Goal: Information Seeking & Learning: Learn about a topic

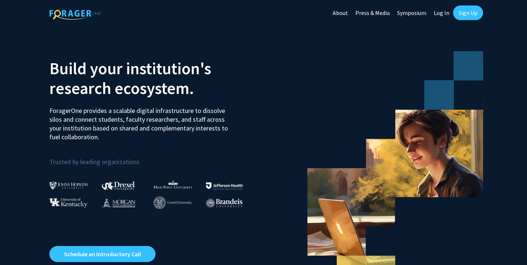
click at [441, 13] on link "Log In" at bounding box center [441, 13] width 23 height 26
select select
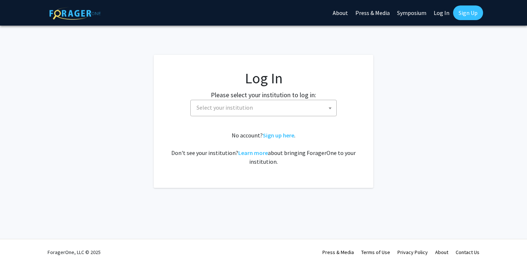
click at [279, 109] on span "Select your institution" at bounding box center [265, 107] width 143 height 15
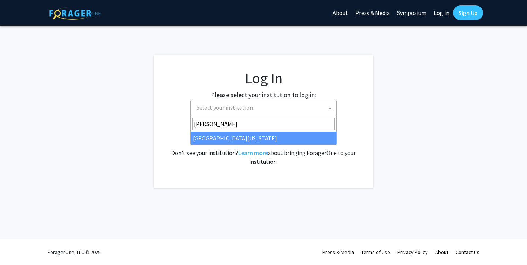
type input "[PERSON_NAME]"
select select "31"
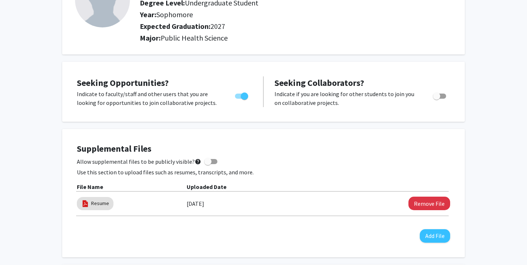
scroll to position [80, 0]
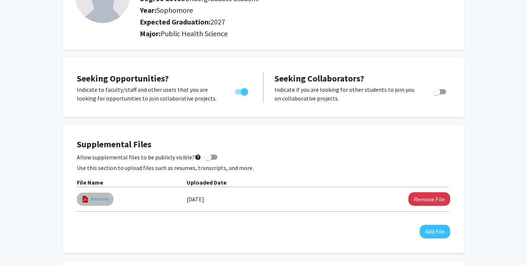
click at [105, 202] on link "Resume" at bounding box center [100, 199] width 18 height 8
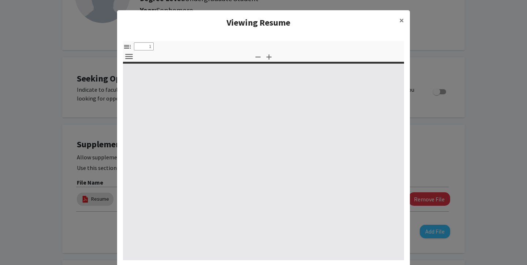
select select "custom"
type input "0"
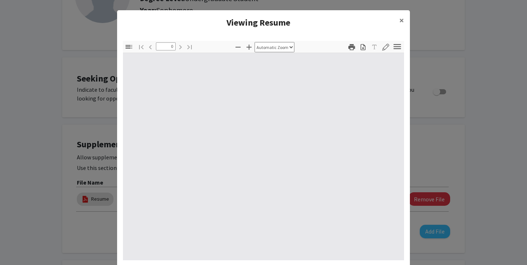
select select "custom"
type input "1"
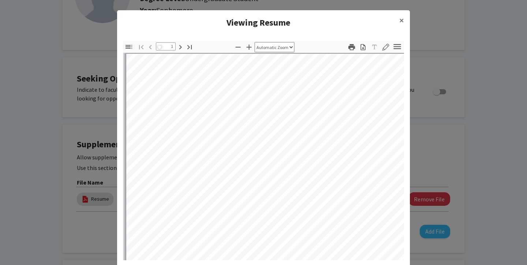
select select "auto"
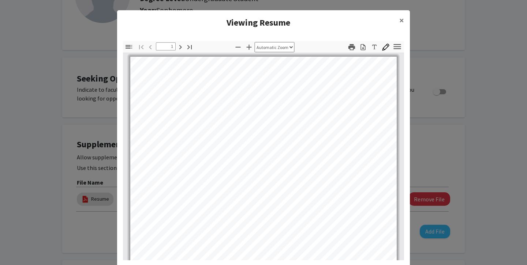
scroll to position [0, 0]
click at [401, 19] on span "×" at bounding box center [401, 20] width 5 height 11
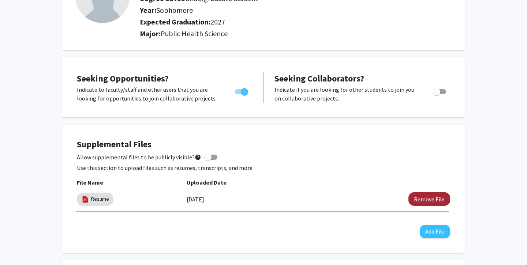
click at [424, 203] on button "Remove File" at bounding box center [430, 200] width 42 height 14
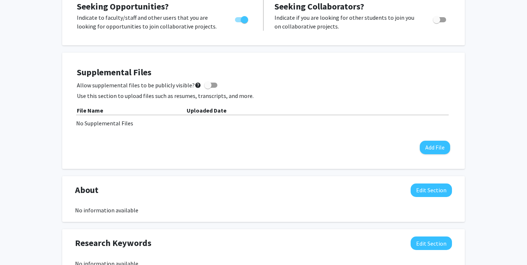
scroll to position [133, 0]
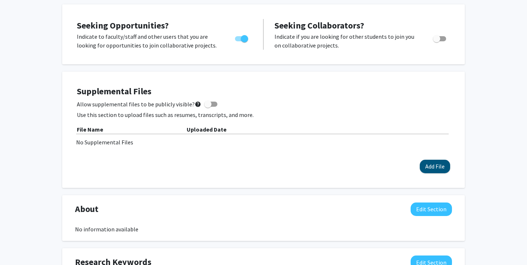
click at [431, 167] on button "Add File" at bounding box center [435, 167] width 30 height 14
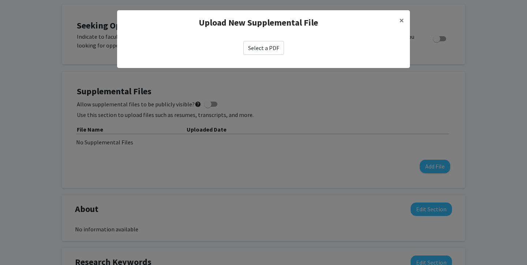
drag, startPoint x: 431, startPoint y: 167, endPoint x: 370, endPoint y: 159, distance: 61.2
click at [411, 167] on modal-container "Upload New Supplemental File × Select a PDF" at bounding box center [263, 132] width 527 height 265
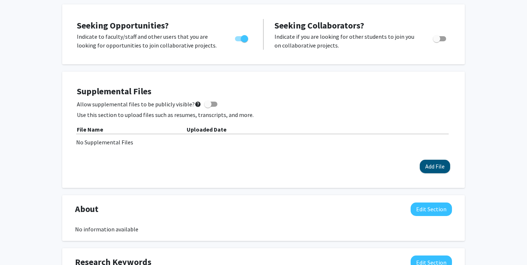
click at [431, 168] on button "Add File" at bounding box center [435, 167] width 30 height 14
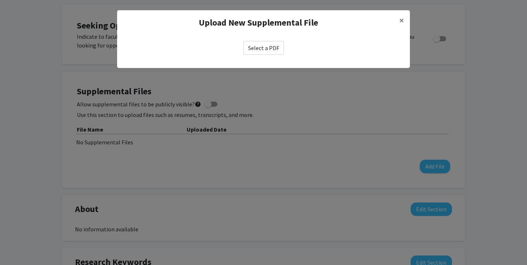
click at [257, 48] on label "Select a PDF" at bounding box center [263, 48] width 41 height 14
click at [0, 0] on input "Select a PDF" at bounding box center [0, 0] width 0 height 0
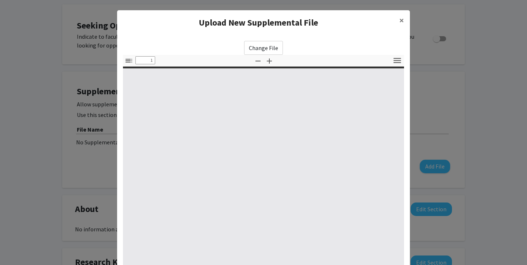
select select "custom"
type input "0"
select select "custom"
type input "1"
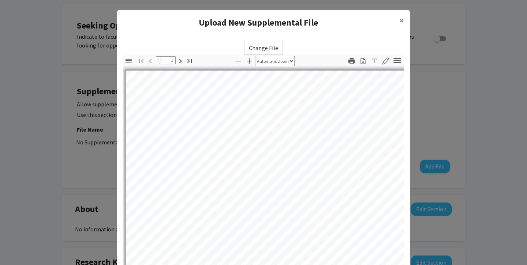
select select "auto"
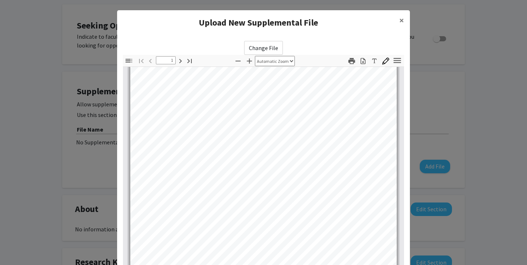
type input "2"
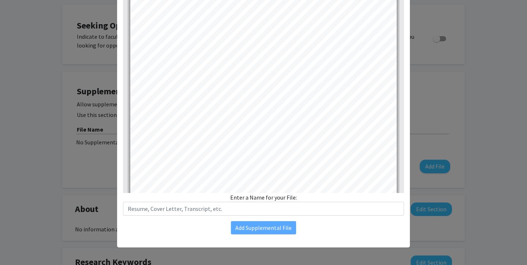
scroll to position [81, 0]
click at [313, 236] on div "Change File Thumbnails Document Outline Attachments Layers Current Outline Item…" at bounding box center [263, 97] width 293 height 287
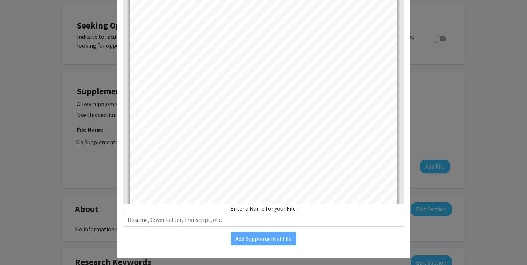
scroll to position [70, 0]
click at [313, 227] on div "Change File Thumbnails Document Outline Attachments Layers Current Outline Item…" at bounding box center [263, 108] width 293 height 287
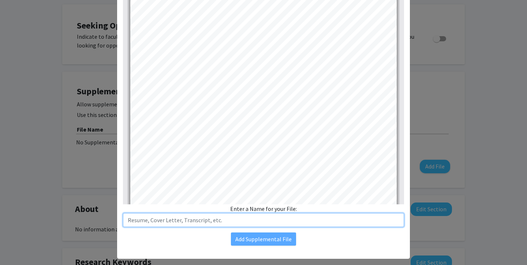
click at [296, 224] on input "text" at bounding box center [263, 220] width 281 height 14
type input "8"
type input "Gwyneth Siojo - 8/1 Resume"
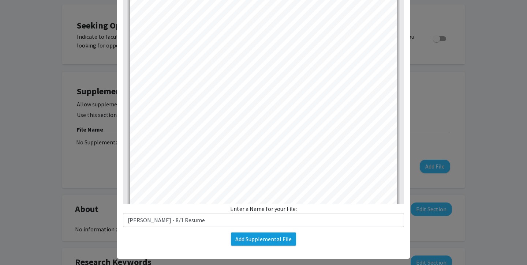
click at [272, 241] on button "Add Supplemental File" at bounding box center [263, 239] width 65 height 13
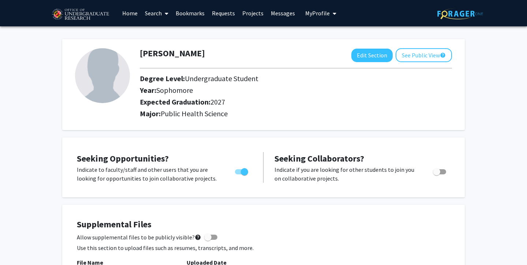
scroll to position [0, 0]
click at [164, 17] on span at bounding box center [165, 14] width 7 height 26
click at [160, 48] on span "Students" at bounding box center [163, 48] width 45 height 15
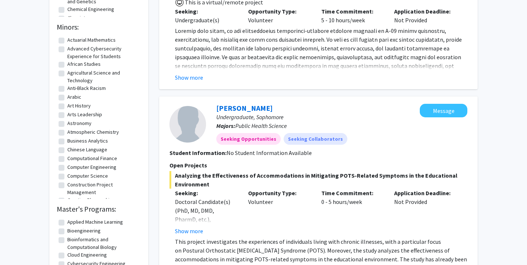
scroll to position [275, 0]
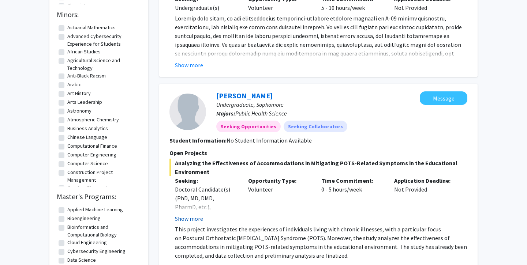
click at [187, 219] on button "Show more" at bounding box center [189, 219] width 28 height 9
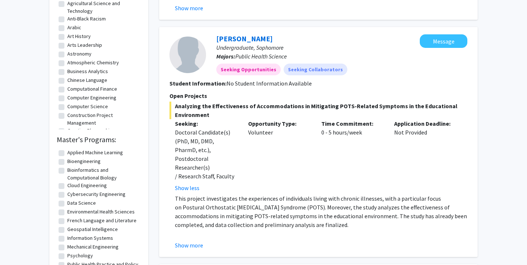
scroll to position [336, 0]
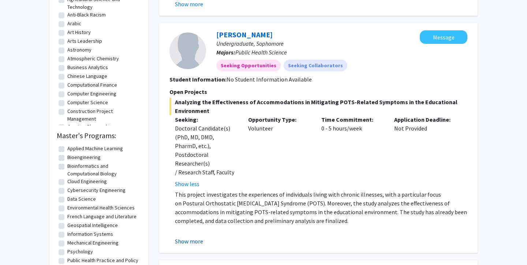
click at [197, 237] on button "Show more" at bounding box center [189, 241] width 28 height 9
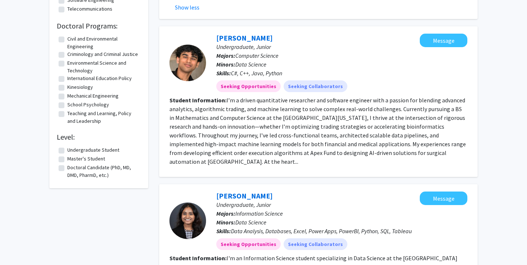
scroll to position [619, 0]
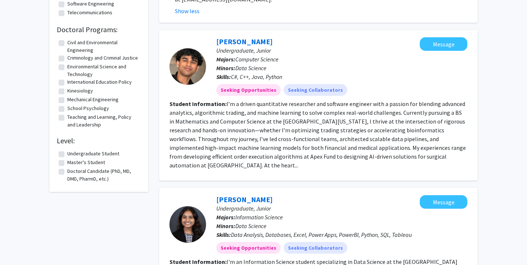
click at [67, 158] on label "Undergraduate Student" at bounding box center [93, 154] width 52 height 8
click at [67, 155] on input "Undergraduate Student" at bounding box center [69, 152] width 5 height 5
checkbox input "true"
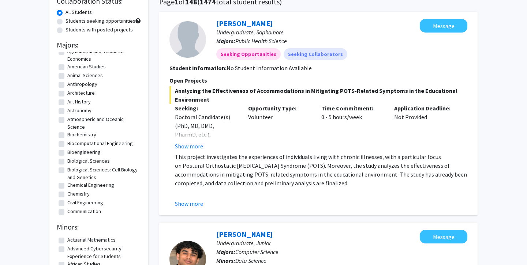
scroll to position [25, 0]
click at [87, 162] on label "Biological Sciences" at bounding box center [88, 160] width 42 height 8
click at [72, 161] on input "Biological Sciences" at bounding box center [69, 158] width 5 height 5
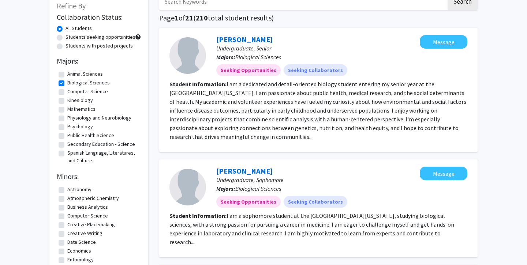
scroll to position [38, 0]
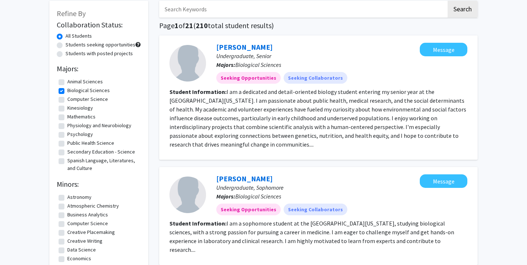
click at [77, 133] on label "Psychology" at bounding box center [80, 135] width 26 height 8
click at [72, 133] on input "Psychology" at bounding box center [69, 133] width 5 height 5
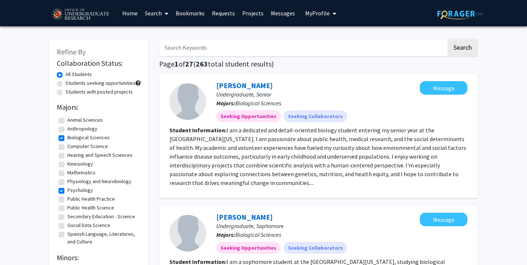
click at [81, 208] on label "Public Health Science" at bounding box center [90, 208] width 47 height 8
click at [72, 208] on input "Public Health Science" at bounding box center [69, 206] width 5 height 5
checkbox input "true"
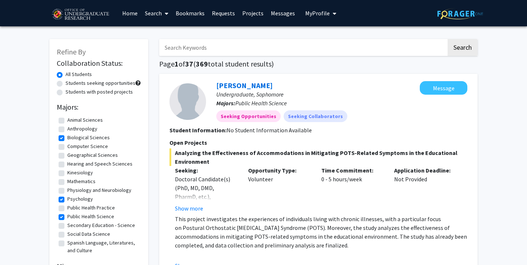
click at [109, 84] on label "Students seeking opportunities" at bounding box center [101, 83] width 70 height 8
click at [70, 84] on input "Students seeking opportunities" at bounding box center [68, 81] width 5 height 5
radio input "true"
click at [96, 94] on label "Students with posted projects" at bounding box center [99, 92] width 67 height 8
click at [70, 93] on input "Students with posted projects" at bounding box center [68, 90] width 5 height 5
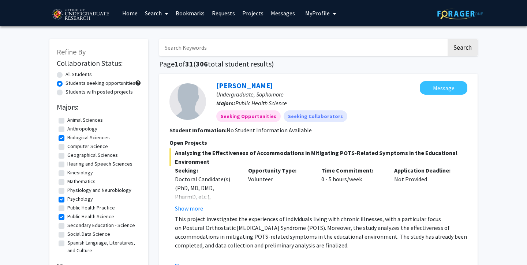
radio input "true"
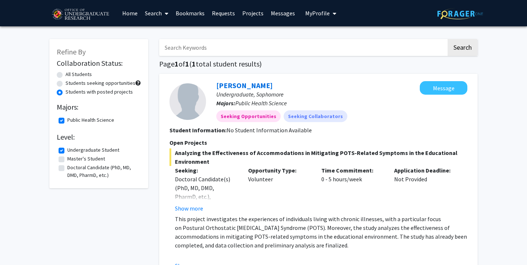
click at [172, 13] on link "Search" at bounding box center [156, 13] width 31 height 26
click at [164, 31] on span "Faculty/Staff" at bounding box center [168, 33] width 54 height 15
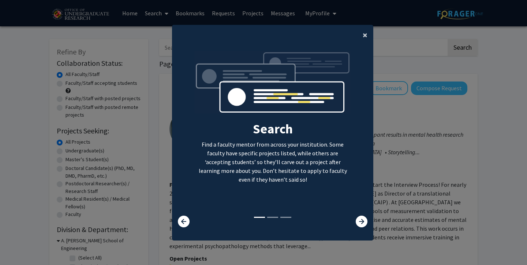
click at [366, 29] on span "×" at bounding box center [365, 34] width 5 height 11
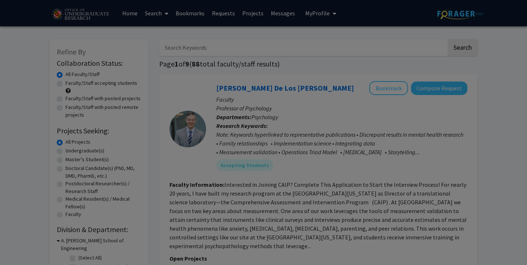
click at [365, 33] on div "Search Find a faculty mentor from across your institution. Some faculty have sp…" at bounding box center [272, 72] width 201 height 165
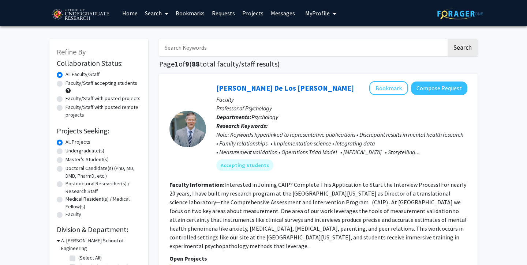
click at [258, 15] on link "Projects" at bounding box center [253, 13] width 29 height 26
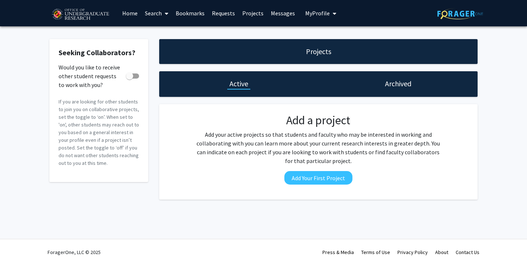
click at [148, 14] on link "Search" at bounding box center [156, 13] width 31 height 26
click at [151, 34] on span "Faculty/Staff" at bounding box center [168, 33] width 54 height 15
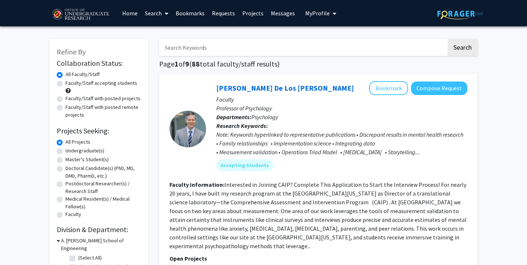
click at [82, 155] on label "Undergraduate(s)" at bounding box center [85, 151] width 39 height 8
click at [70, 152] on input "Undergraduate(s)" at bounding box center [68, 149] width 5 height 5
radio input "true"
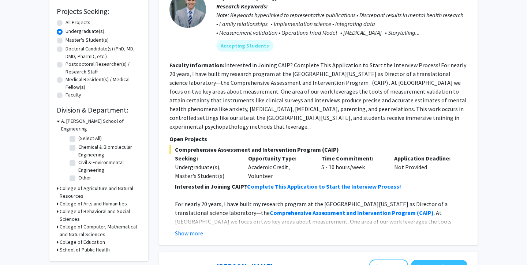
scroll to position [120, 0]
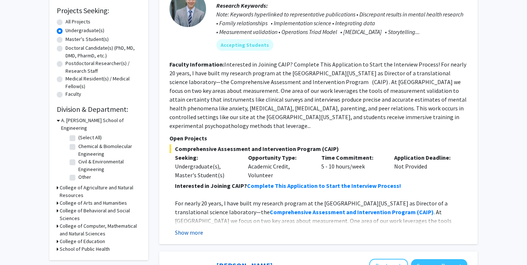
click at [191, 228] on button "Show more" at bounding box center [189, 232] width 28 height 9
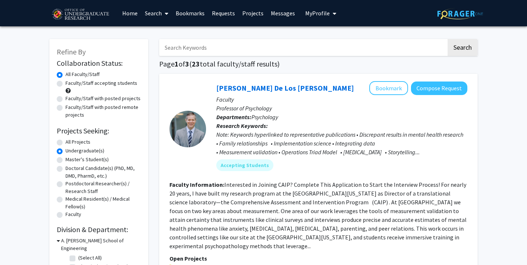
scroll to position [0, 0]
click at [383, 89] on button "Bookmark" at bounding box center [388, 88] width 39 height 14
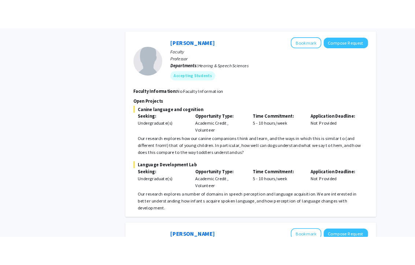
scroll to position [840, 0]
